Goal: Task Accomplishment & Management: Use online tool/utility

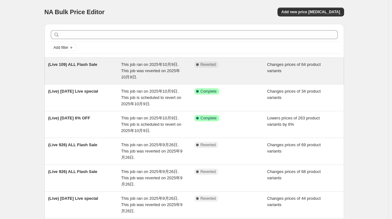
click at [109, 73] on div "(Live 109) ALL Flash Sale" at bounding box center [84, 70] width 73 height 19
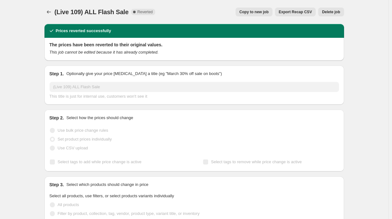
click at [253, 11] on span "Copy to new job" at bounding box center [253, 11] width 29 height 5
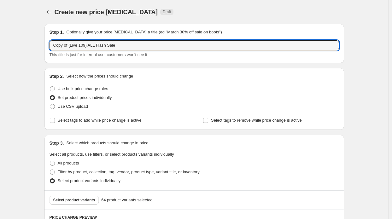
drag, startPoint x: 70, startPoint y: 48, endPoint x: 45, endPoint y: 41, distance: 26.5
type input "(Live 109) ALL Flash Sale"
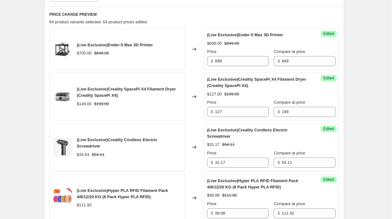
scroll to position [158, 0]
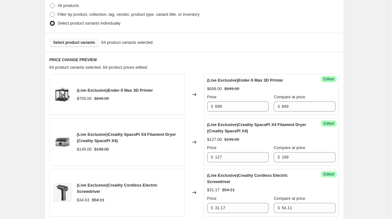
click at [69, 43] on span "Select product variants" at bounding box center [74, 42] width 42 height 5
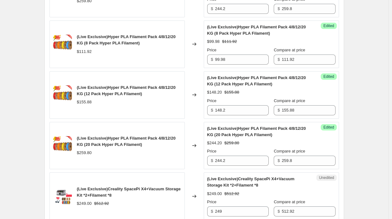
scroll to position [599, 0]
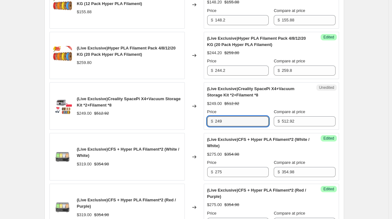
drag, startPoint x: 225, startPoint y: 118, endPoint x: 211, endPoint y: 118, distance: 14.5
click at [211, 118] on div "$ 249" at bounding box center [237, 121] width 61 height 10
type input "227"
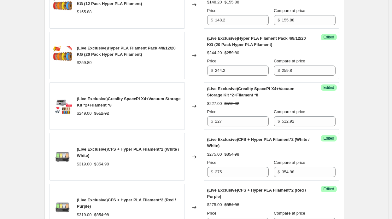
click at [190, 123] on div "Changed to" at bounding box center [194, 106] width 19 height 48
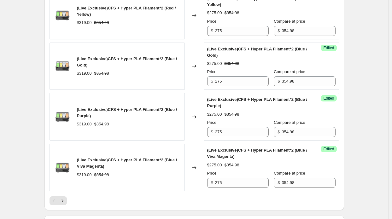
scroll to position [1128, 0]
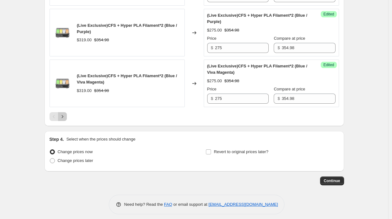
click at [65, 114] on icon "Next" at bounding box center [62, 116] width 6 height 6
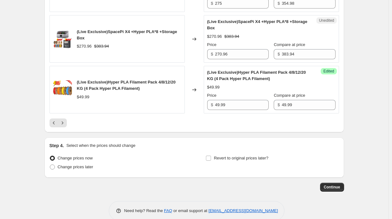
scroll to position [1065, 0]
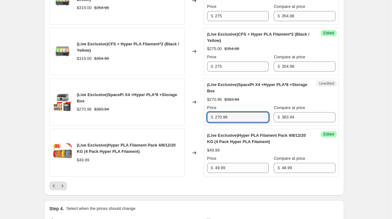
drag, startPoint x: 234, startPoint y: 113, endPoint x: 200, endPoint y: 109, distance: 34.3
click at [200, 109] on div "(Live Exclusive)SpacePi X4 +Hyper PLA*8 +Storage Box $270.96 $383.94 Changed to…" at bounding box center [193, 102] width 289 height 48
type input "254"
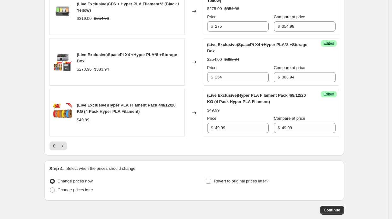
scroll to position [1135, 0]
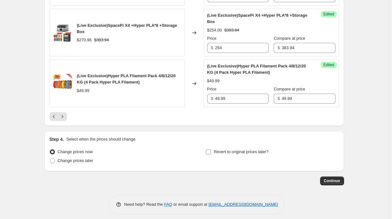
click at [256, 149] on span "Revert to original prices later?" at bounding box center [241, 151] width 55 height 5
click at [211, 149] on input "Revert to original prices later?" at bounding box center [208, 151] width 5 height 5
checkbox input "true"
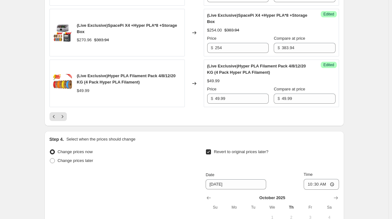
scroll to position [1242, 0]
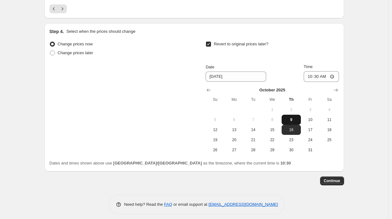
click at [292, 117] on span "9" at bounding box center [291, 119] width 14 height 5
type input "[DATE]"
click at [325, 71] on input "10:30" at bounding box center [320, 76] width 35 height 11
click at [320, 72] on input "10:30" at bounding box center [320, 76] width 35 height 11
type input "11:05"
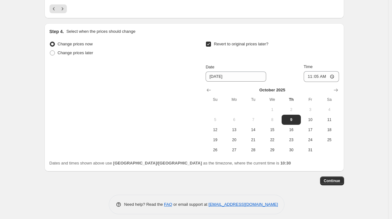
click at [81, 50] on span "Change prices later" at bounding box center [76, 52] width 36 height 5
click at [50, 50] on input "Change prices later" at bounding box center [50, 50] width 0 height 0
radio input "true"
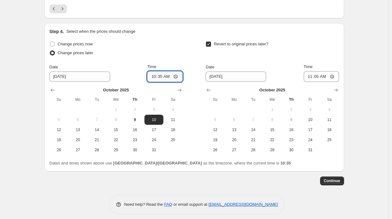
click at [165, 73] on input "10:35" at bounding box center [164, 76] width 35 height 11
type input "11:00"
click at [142, 117] on span "9" at bounding box center [135, 119] width 14 height 5
type input "[DATE]"
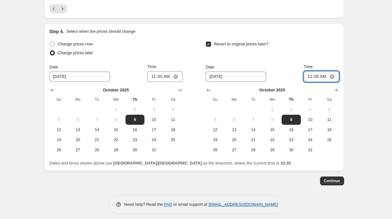
click at [318, 73] on input "11:05" at bounding box center [320, 76] width 35 height 11
click at [325, 72] on input "11:05" at bounding box center [320, 76] width 35 height 11
type input "11:30"
click at [331, 178] on span "Continue" at bounding box center [332, 180] width 16 height 5
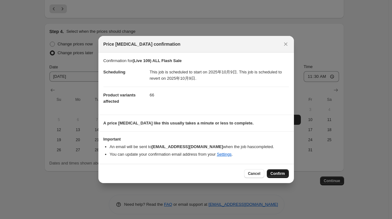
click at [276, 172] on span "Confirm" at bounding box center [277, 173] width 14 height 5
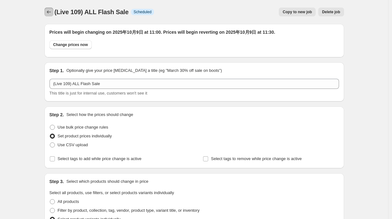
click at [50, 15] on icon "Price change jobs" at bounding box center [49, 12] width 6 height 6
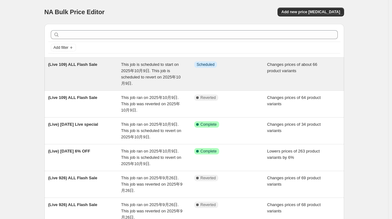
click at [155, 73] on div "This job is scheduled to start on 2025年10月9日. This job is scheduled to revert o…" at bounding box center [157, 73] width 73 height 25
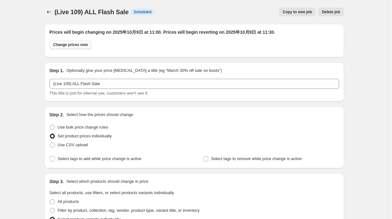
click at [71, 45] on span "Change prices now" at bounding box center [70, 44] width 35 height 5
radio input "true"
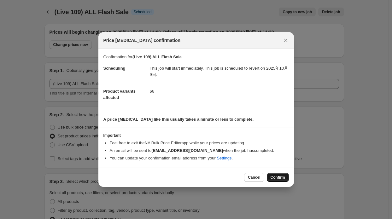
click at [278, 175] on span "Confirm" at bounding box center [277, 177] width 14 height 5
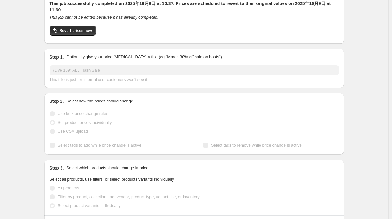
scroll to position [32, 0]
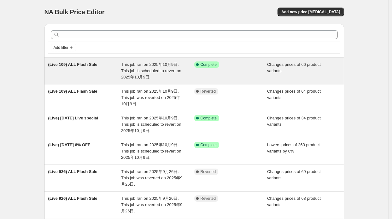
click at [108, 63] on div "(Live 109) ALL Flash Sale" at bounding box center [84, 70] width 73 height 19
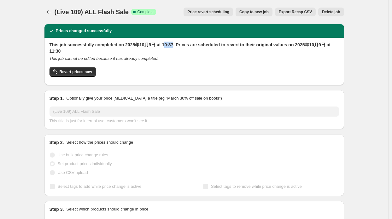
drag, startPoint x: 173, startPoint y: 45, endPoint x: 163, endPoint y: 46, distance: 9.5
click at [163, 46] on h2 "This job successfully completed on 2025年10月9日 at 10:37. Prices are scheduled to…" at bounding box center [193, 48] width 289 height 13
click at [73, 70] on span "Revert prices now" at bounding box center [76, 71] width 32 height 5
checkbox input "false"
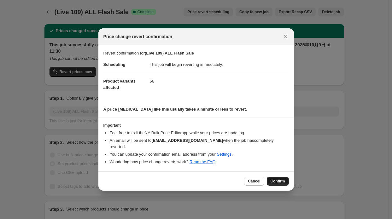
click at [284, 179] on span "Confirm" at bounding box center [277, 181] width 14 height 5
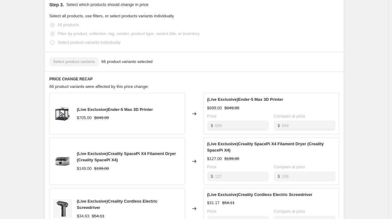
scroll to position [128, 0]
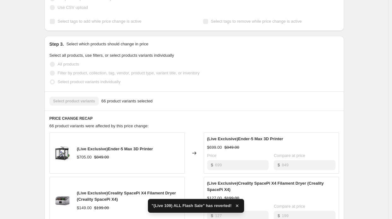
checkbox input "true"
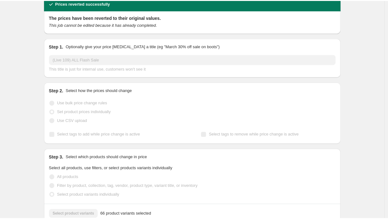
scroll to position [0, 0]
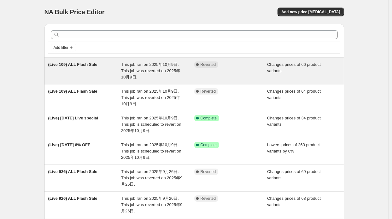
click at [120, 62] on div "(Live 109) ALL Flash Sale" at bounding box center [84, 70] width 73 height 19
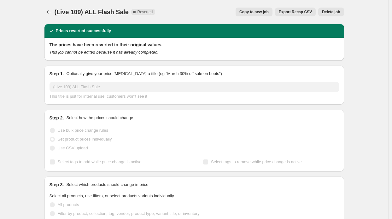
click at [253, 11] on span "Copy to new job" at bounding box center [253, 11] width 29 height 5
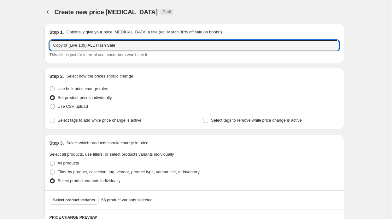
drag, startPoint x: 69, startPoint y: 45, endPoint x: 39, endPoint y: 44, distance: 30.0
type input "(Live 109) ALL Flash Sale"
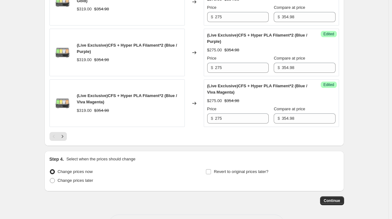
scroll to position [1128, 0]
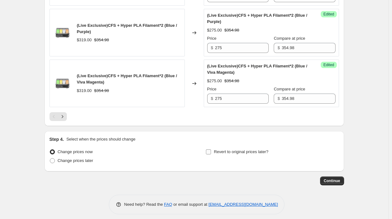
click at [213, 148] on label "Revert to original prices later?" at bounding box center [236, 151] width 63 height 9
click at [211, 149] on input "Revert to original prices later?" at bounding box center [208, 151] width 5 height 5
checkbox input "true"
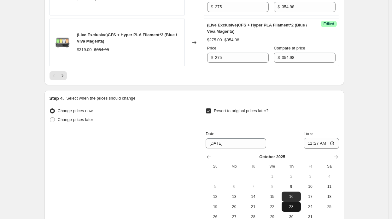
scroll to position [1191, 0]
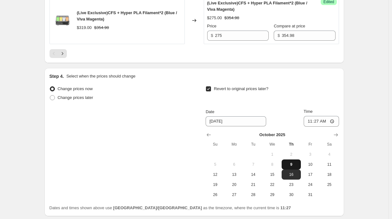
click at [293, 163] on button "9" at bounding box center [290, 164] width 19 height 10
type input "[DATE]"
click at [318, 117] on input "11:27" at bounding box center [320, 121] width 35 height 11
type input "12:00"
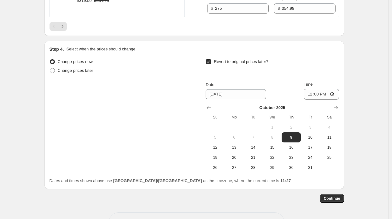
scroll to position [1236, 0]
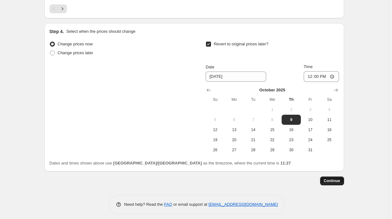
click at [328, 178] on span "Continue" at bounding box center [332, 180] width 16 height 5
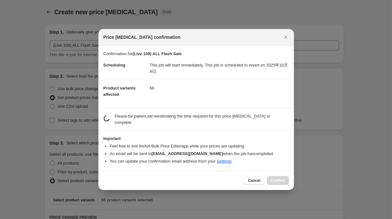
scroll to position [0, 0]
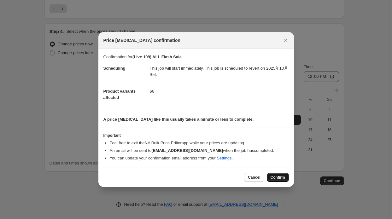
click at [274, 176] on span "Confirm" at bounding box center [277, 177] width 14 height 5
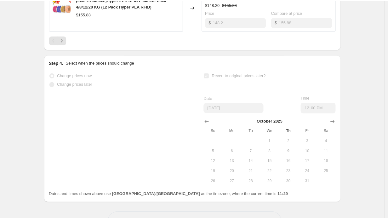
scroll to position [525, 0]
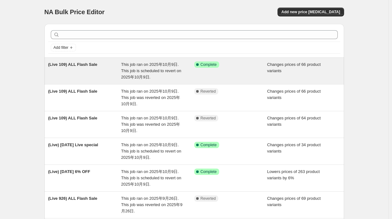
click at [114, 70] on div "(Live 109) ALL Flash Sale" at bounding box center [84, 70] width 73 height 19
click at [113, 61] on div "(Live 109) ALL Flash Sale" at bounding box center [84, 70] width 73 height 19
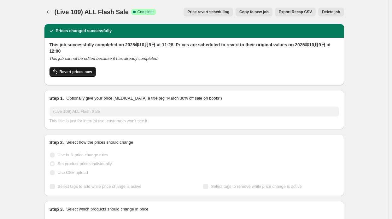
click at [84, 75] on button "Revert prices now" at bounding box center [72, 72] width 46 height 10
checkbox input "false"
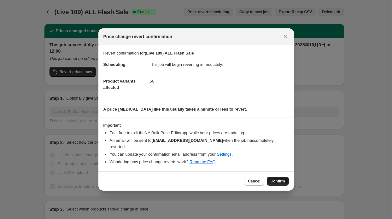
click at [280, 179] on span "Confirm" at bounding box center [277, 181] width 14 height 5
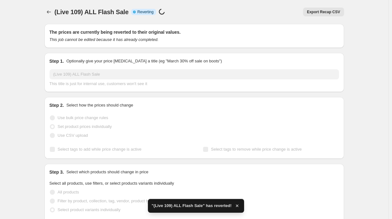
checkbox input "true"
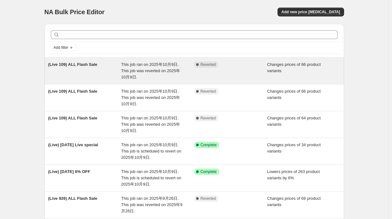
click at [101, 70] on div "(Live 109) ALL Flash Sale" at bounding box center [84, 70] width 73 height 19
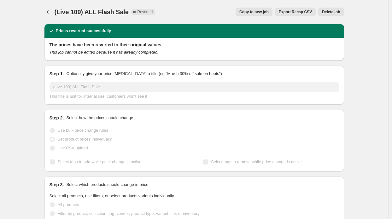
click at [261, 10] on span "Copy to new job" at bounding box center [253, 11] width 29 height 5
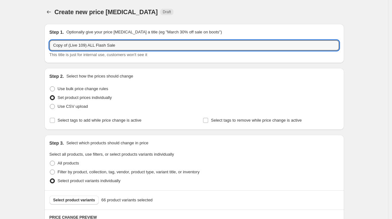
drag, startPoint x: 71, startPoint y: 43, endPoint x: 49, endPoint y: 44, distance: 21.8
click at [49, 44] on div "Step 1. Optionally give your price change job a title (eg "March 30% off sale o…" at bounding box center [193, 43] width 299 height 39
type input "(Live 109) ALL Flash Sale"
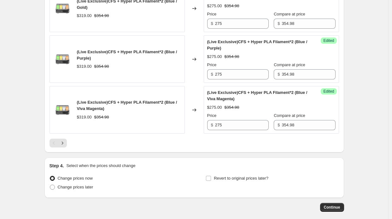
scroll to position [1128, 0]
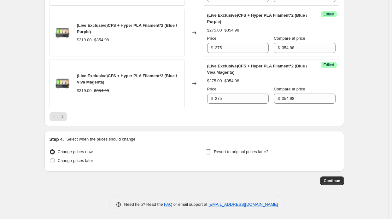
click at [226, 149] on span "Revert to original prices later?" at bounding box center [241, 151] width 55 height 5
click at [211, 149] on input "Revert to original prices later?" at bounding box center [208, 151] width 5 height 5
checkbox input "true"
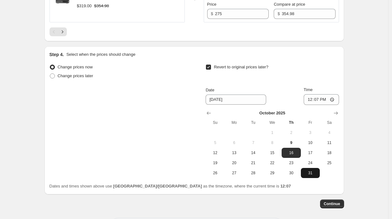
scroll to position [1223, 0]
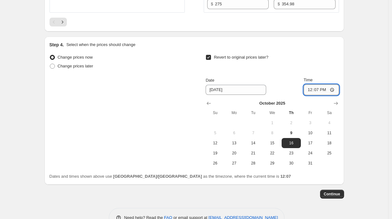
click at [328, 86] on input "12:07" at bounding box center [320, 89] width 35 height 11
click at [297, 130] on span "9" at bounding box center [291, 132] width 14 height 5
type input "[DATE]"
click at [328, 87] on input "12:07" at bounding box center [320, 89] width 35 height 11
click at [327, 86] on input "12:07" at bounding box center [320, 89] width 35 height 11
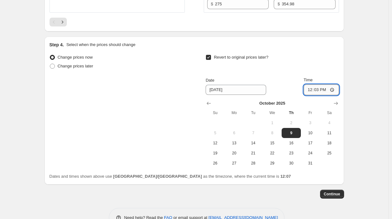
type input "12:30"
click at [331, 192] on span "Continue" at bounding box center [332, 194] width 16 height 5
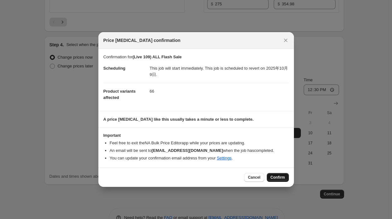
click at [271, 176] on span "Confirm" at bounding box center [277, 177] width 14 height 5
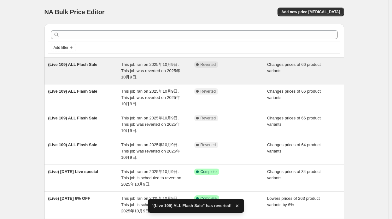
click at [118, 65] on div "(Live 109) ALL Flash Sale" at bounding box center [84, 70] width 73 height 19
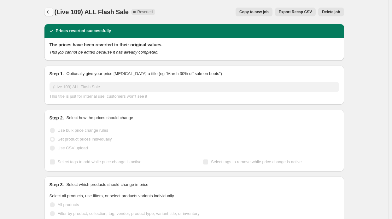
click at [52, 14] on icon "Price change jobs" at bounding box center [49, 12] width 6 height 6
